Goal: Task Accomplishment & Management: Manage account settings

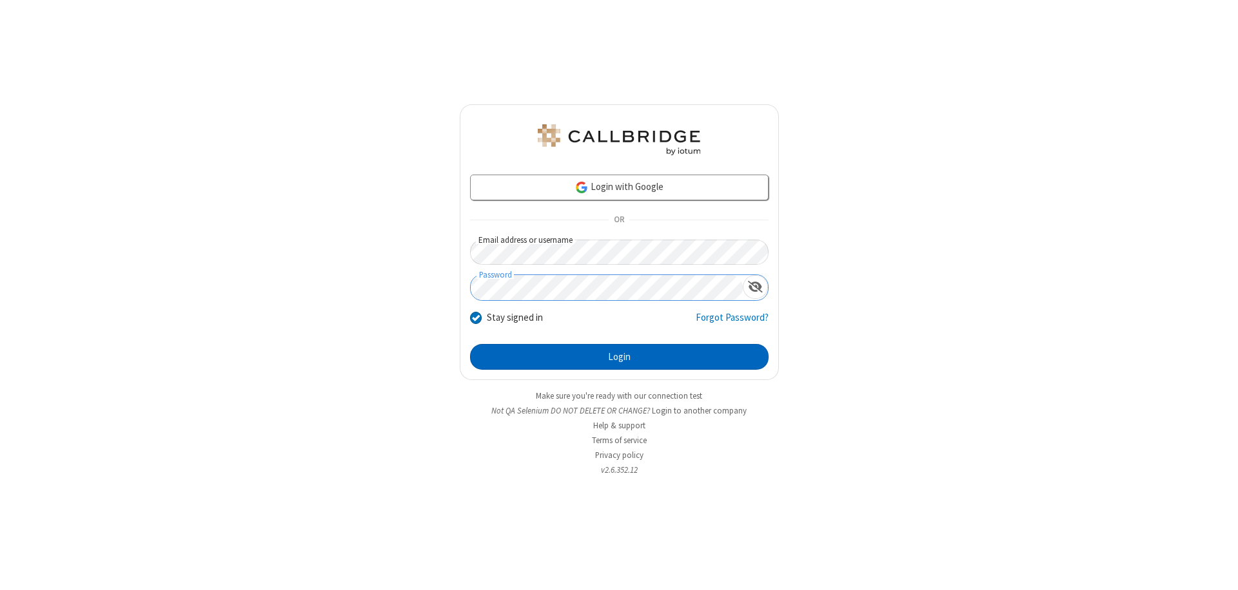
click at [619, 357] on button "Login" at bounding box center [619, 357] width 298 height 26
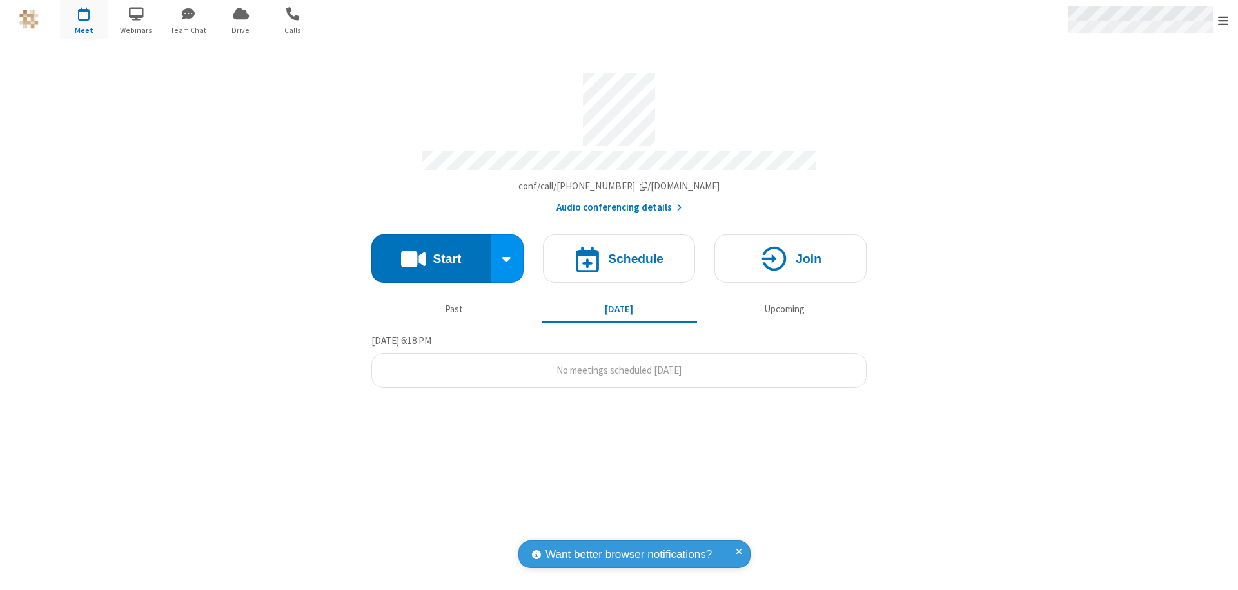
click at [1223, 20] on span "Open menu" at bounding box center [1223, 20] width 10 height 13
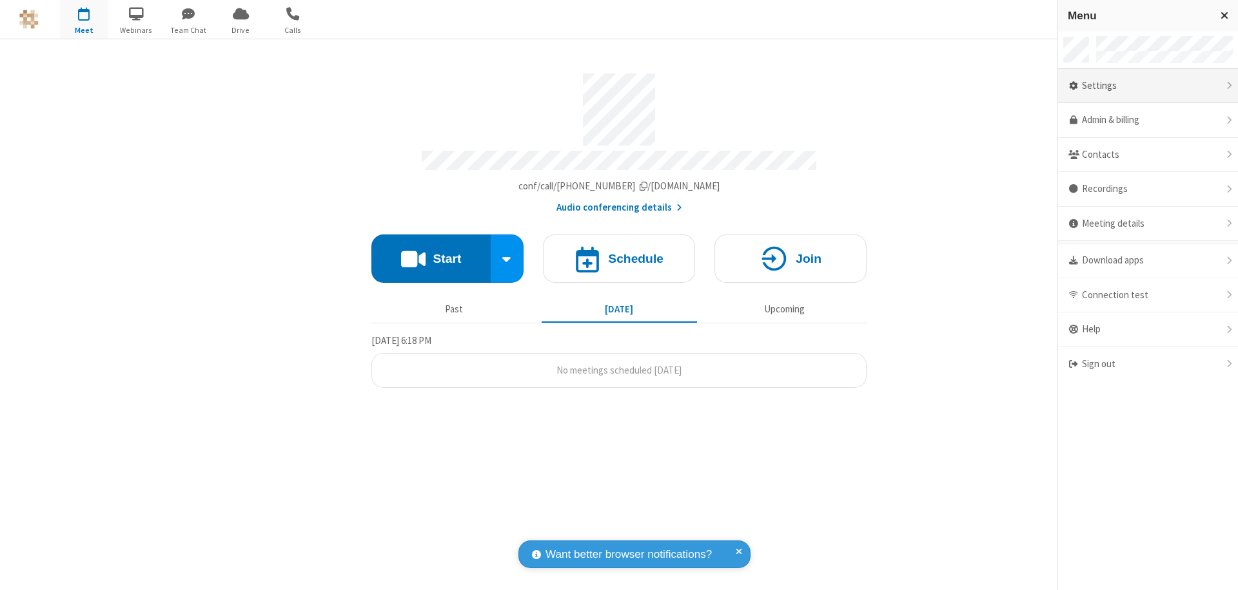
click at [1147, 86] on div "Settings" at bounding box center [1148, 86] width 180 height 35
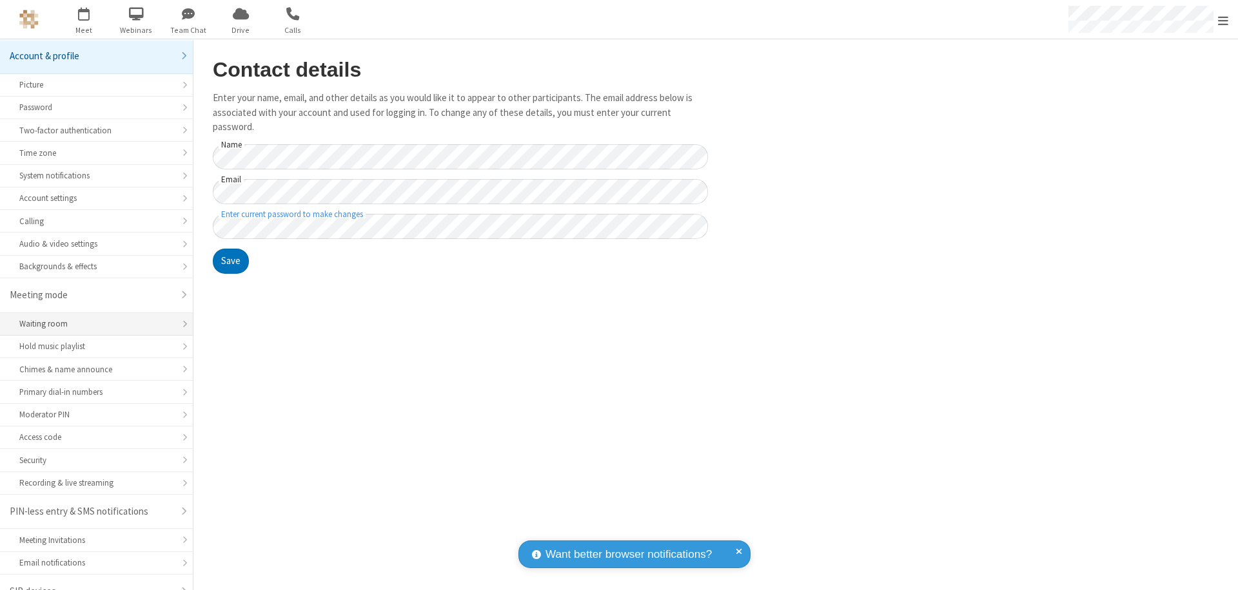
click at [92, 318] on div "Waiting room" at bounding box center [96, 324] width 154 height 12
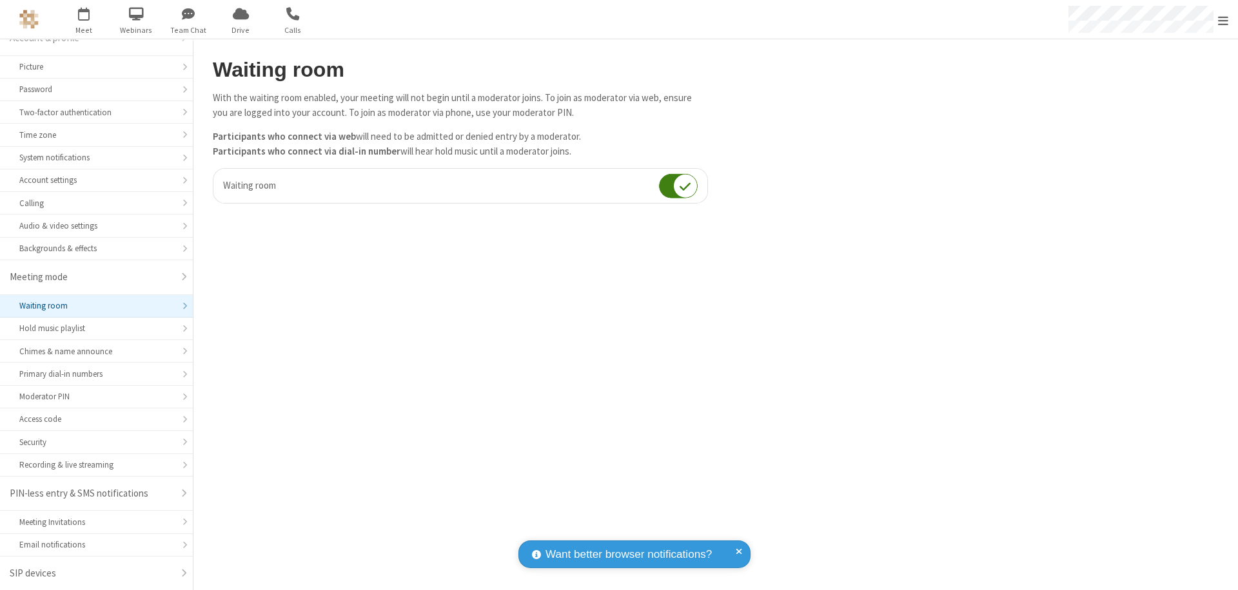
click at [678, 186] on input "checkbox" at bounding box center [678, 185] width 39 height 25
checkbox input "false"
click at [1223, 19] on span "Open menu" at bounding box center [1223, 20] width 10 height 13
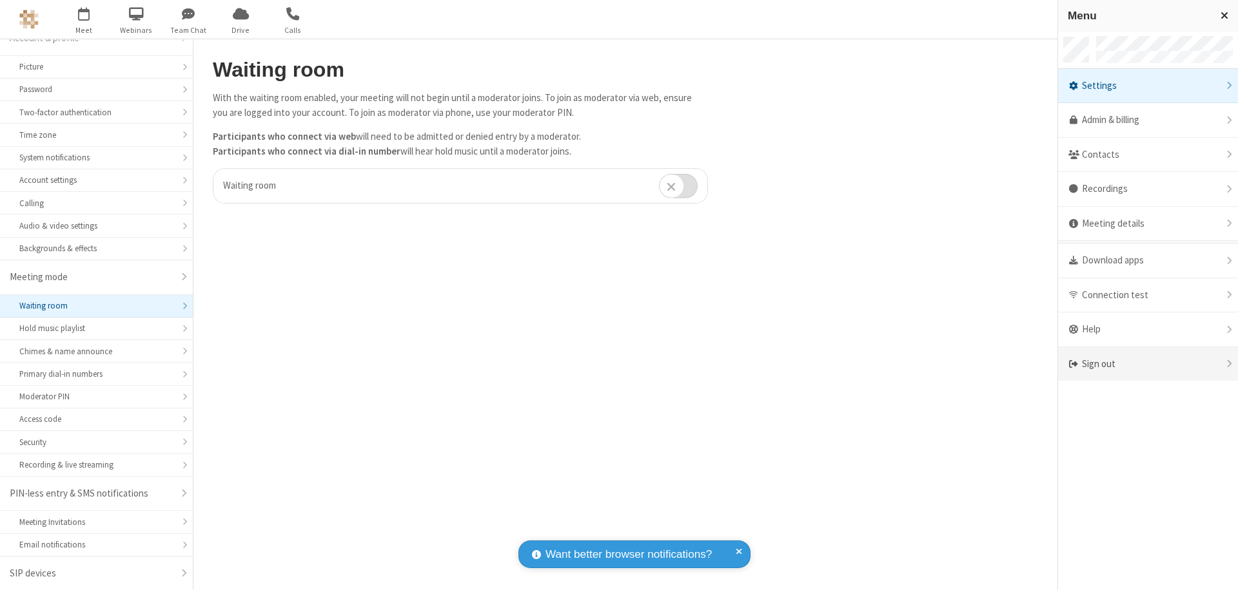
click at [1147, 364] on div "Sign out" at bounding box center [1148, 364] width 180 height 34
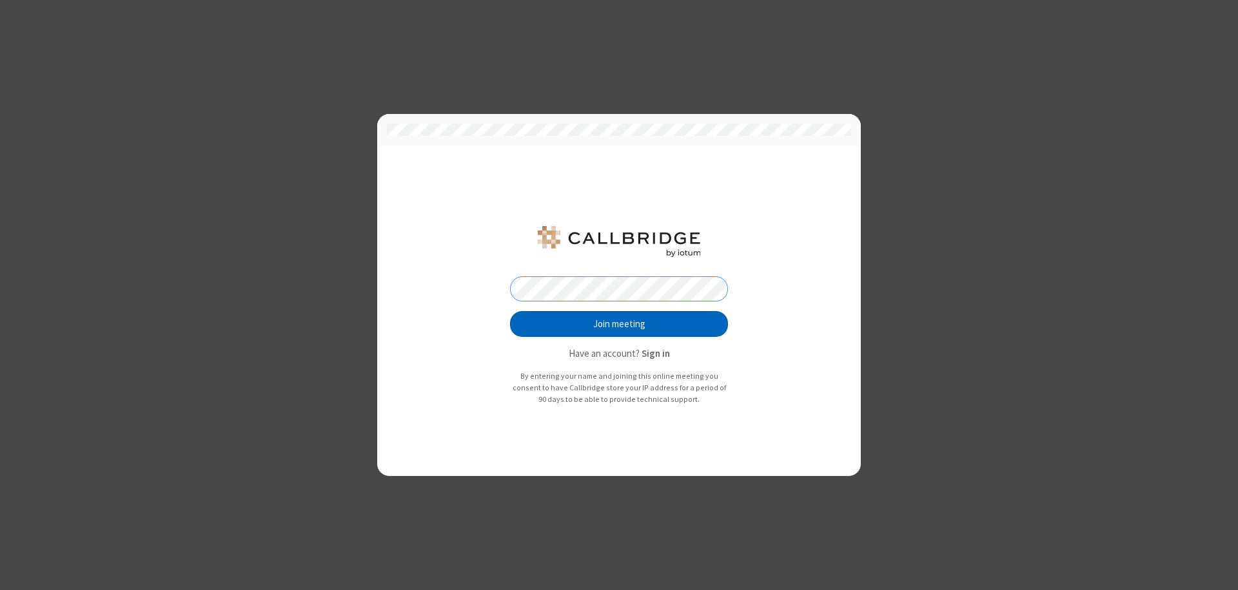
click at [619, 324] on button "Join meeting" at bounding box center [619, 324] width 218 height 26
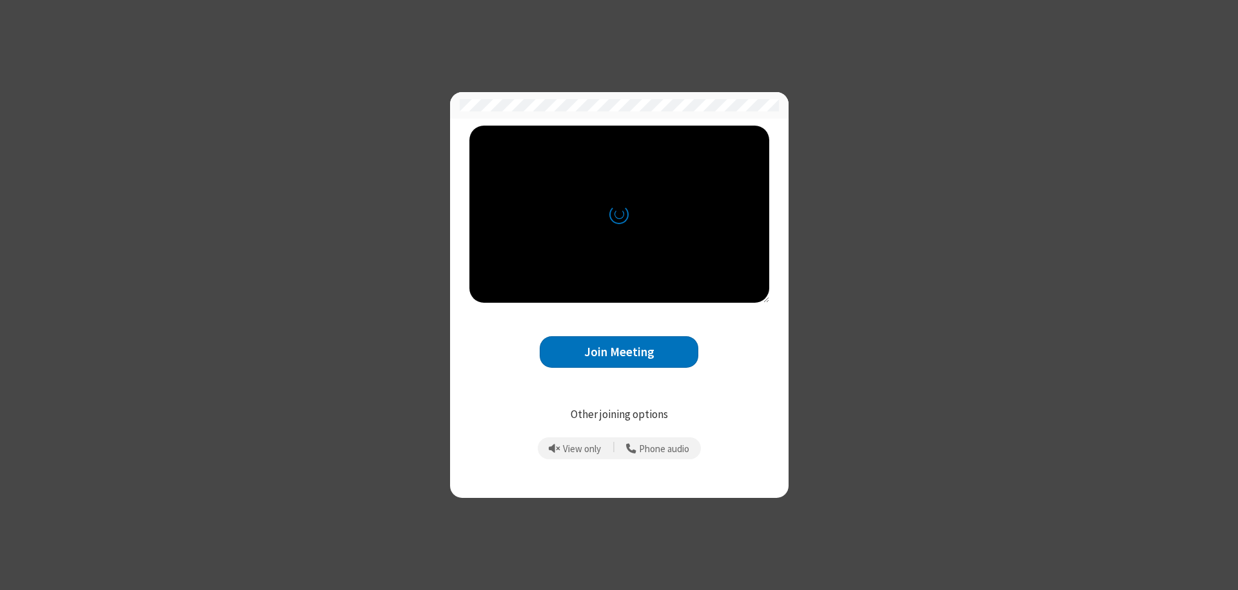
click at [619, 352] on button "Join Meeting" at bounding box center [618, 352] width 159 height 32
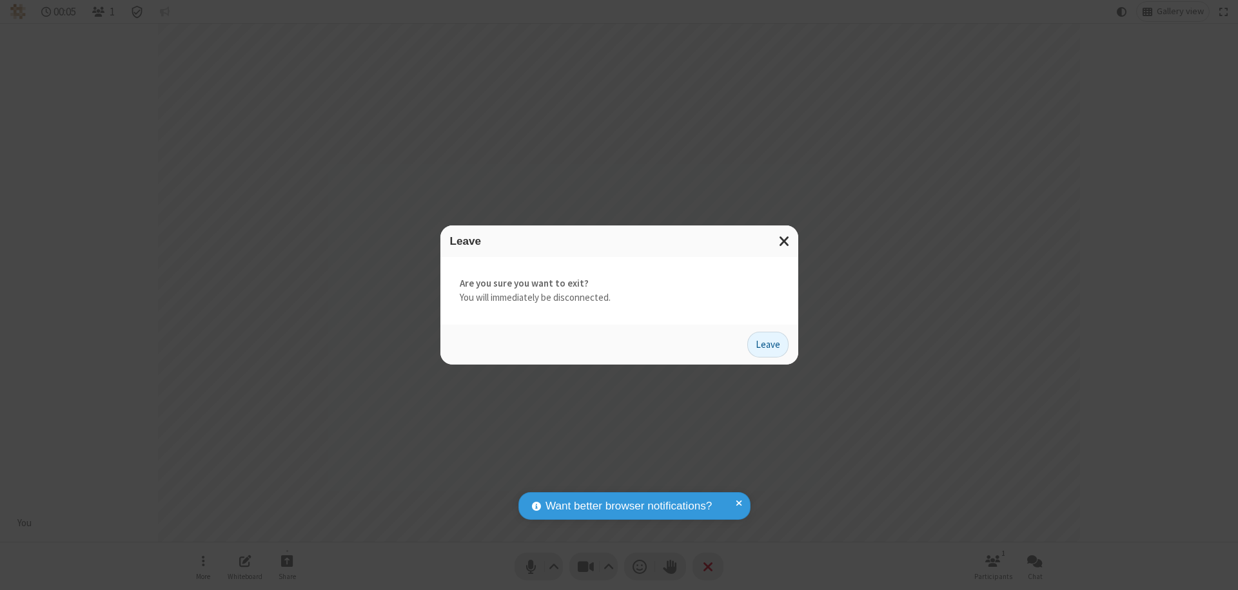
click at [768, 344] on button "Leave" at bounding box center [767, 345] width 41 height 26
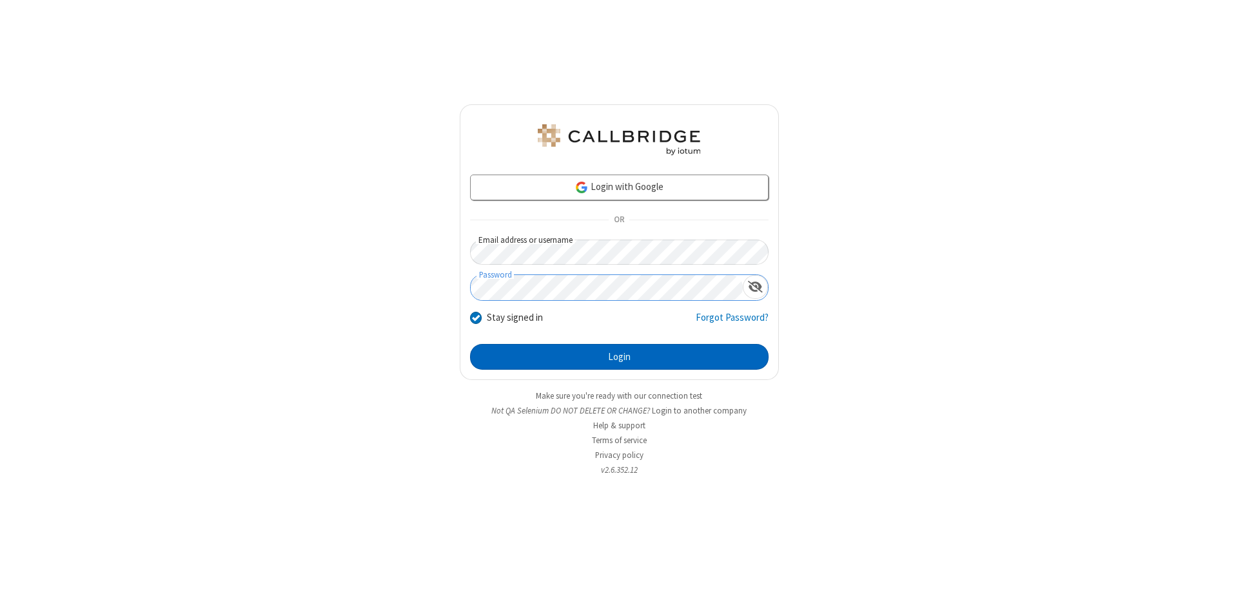
click at [619, 357] on button "Login" at bounding box center [619, 357] width 298 height 26
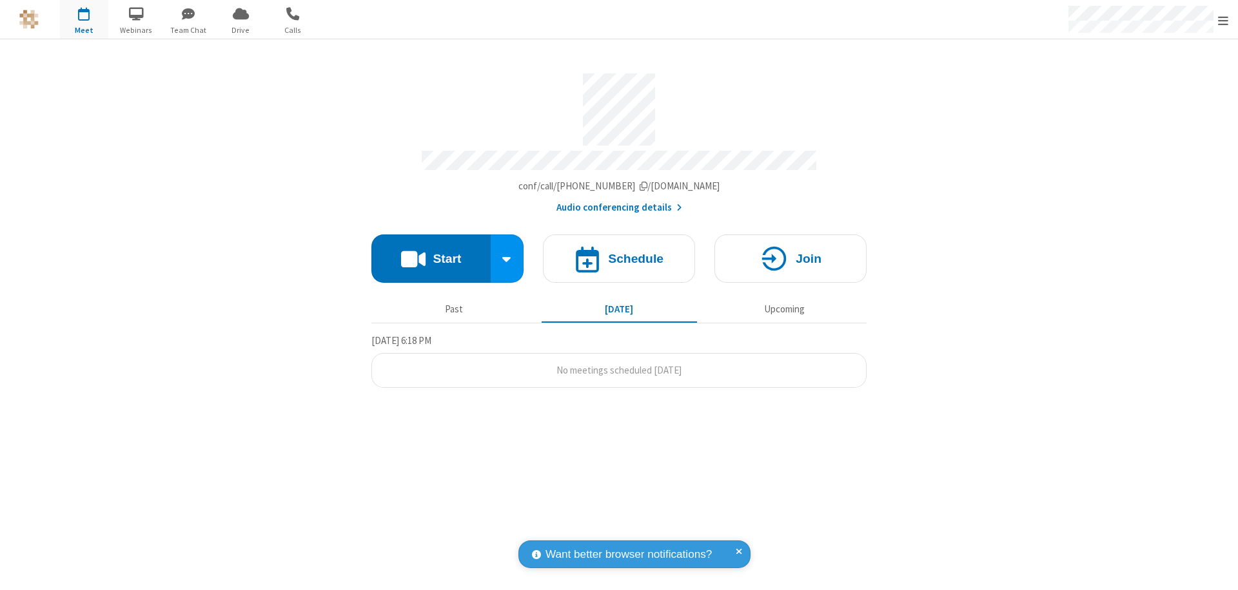
click at [1223, 20] on span "Open menu" at bounding box center [1223, 20] width 10 height 13
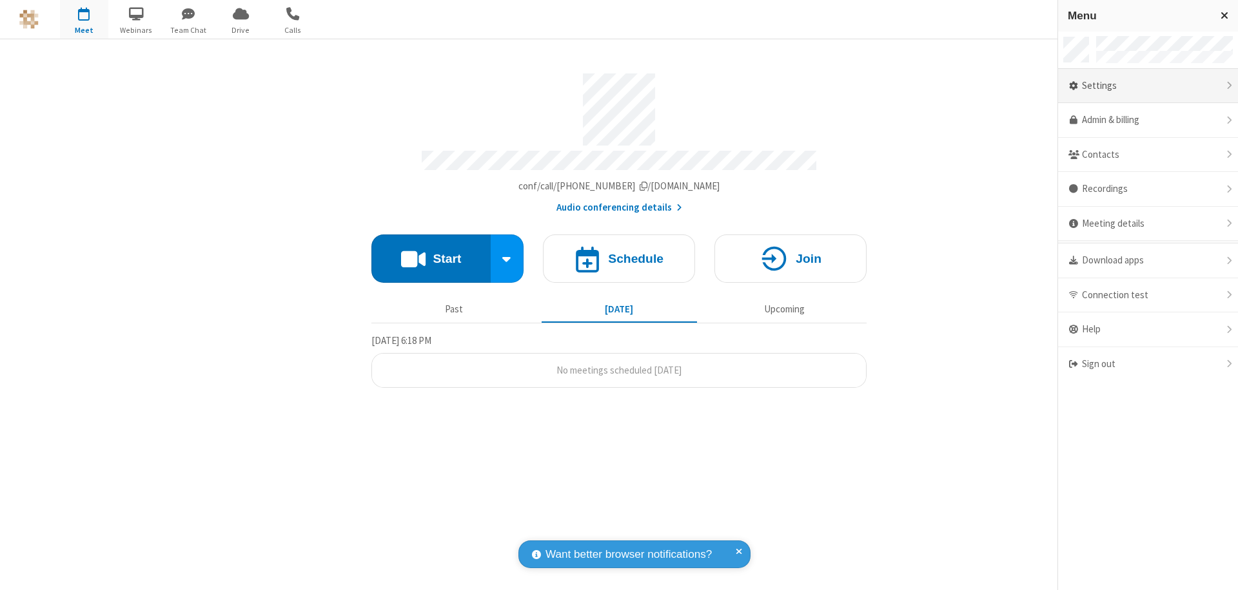
click at [1147, 86] on div "Settings" at bounding box center [1148, 86] width 180 height 35
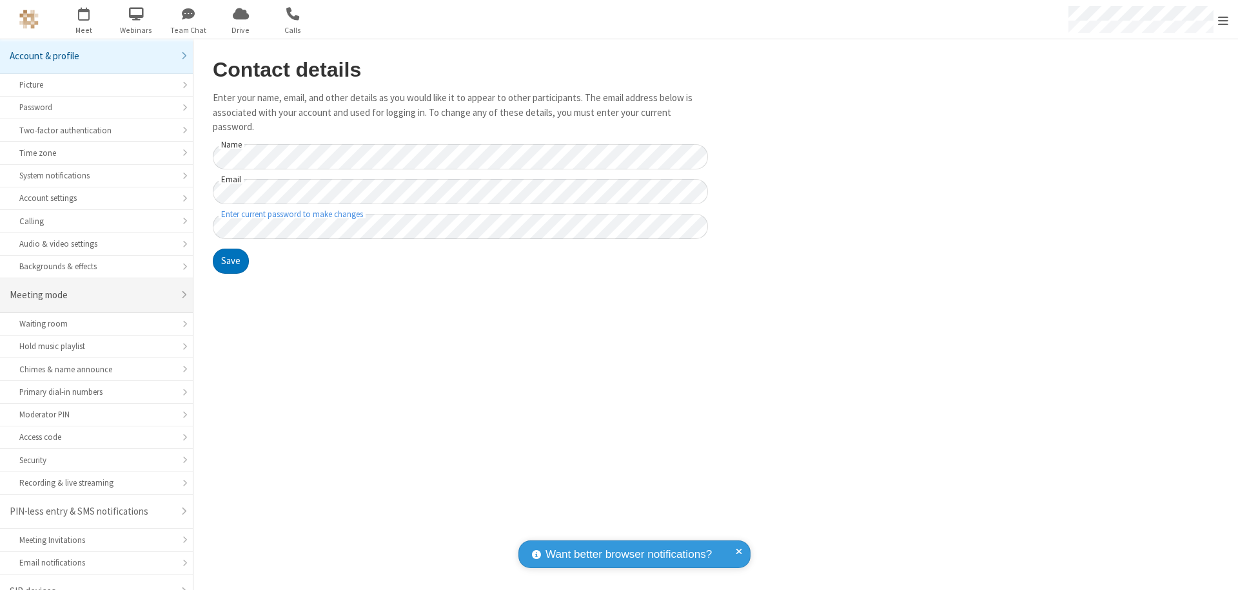
click at [92, 288] on div "Meeting mode" at bounding box center [92, 295] width 164 height 15
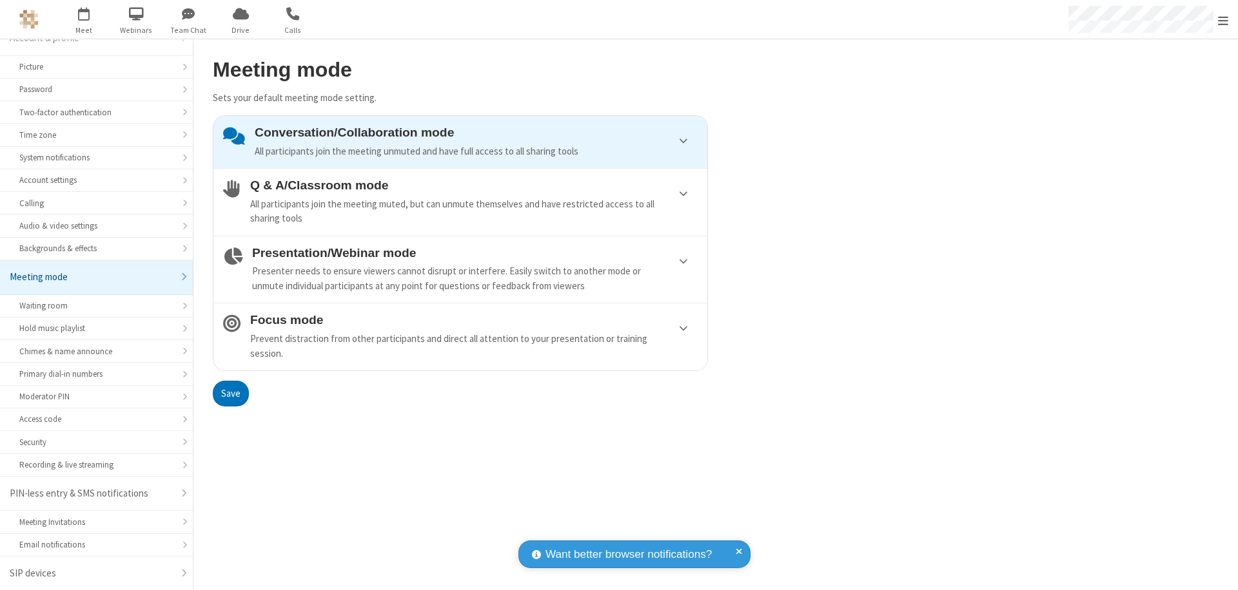
click at [460, 142] on div "Conversation/Collaboration mode All participants join the meeting unmuted and h…" at bounding box center [476, 142] width 443 height 33
click at [230, 393] on button "Save" at bounding box center [231, 394] width 36 height 26
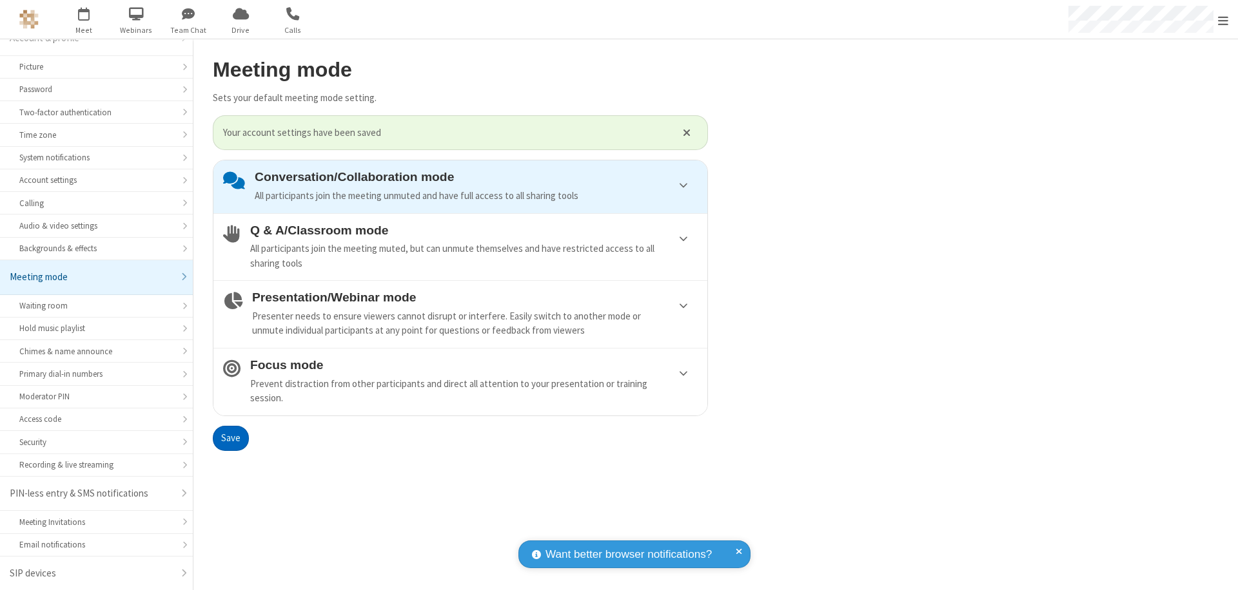
click at [1223, 19] on span "Open menu" at bounding box center [1223, 20] width 10 height 13
